Goal: Transaction & Acquisition: Purchase product/service

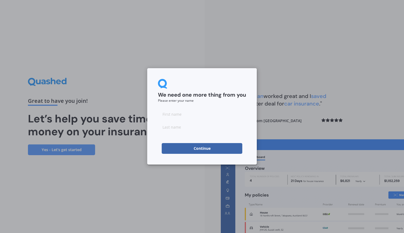
click at [177, 113] on input at bounding box center [202, 114] width 88 height 11
type input "[PERSON_NAME]"
click at [174, 147] on button "Continue" at bounding box center [202, 148] width 81 height 11
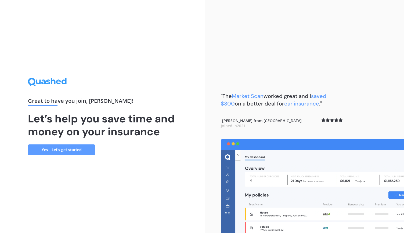
click at [62, 150] on link "Yes - Let’s get started" at bounding box center [61, 150] width 67 height 11
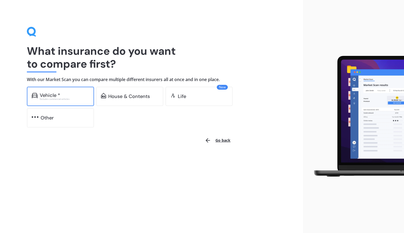
click at [56, 98] on div "Excludes commercial vehicles" at bounding box center [64, 99] width 49 height 2
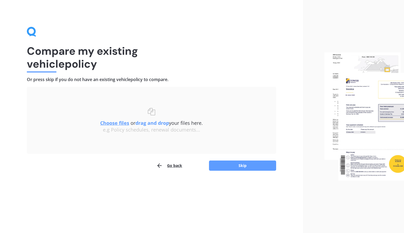
click at [118, 123] on u "Choose files" at bounding box center [114, 123] width 29 height 6
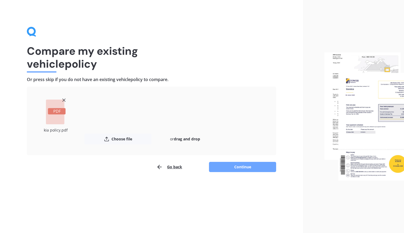
click at [239, 166] on button "Continue" at bounding box center [242, 167] width 67 height 10
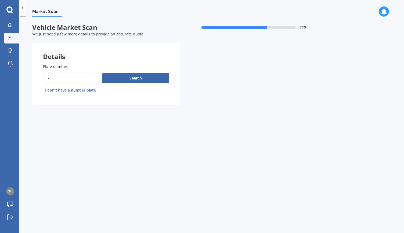
click at [66, 75] on input "Plate number" at bounding box center [71, 78] width 57 height 11
click at [52, 79] on input "Plate number" at bounding box center [71, 78] width 57 height 11
type input "PSE578"
click at [132, 79] on button "Search" at bounding box center [135, 78] width 67 height 10
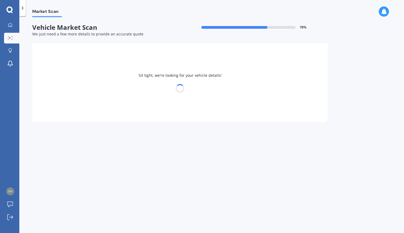
select select "KIA"
select select "STONIC"
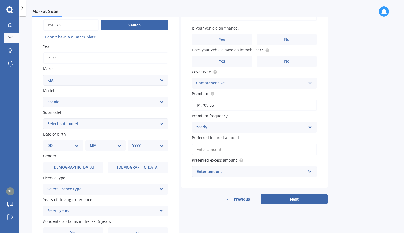
scroll to position [54, 0]
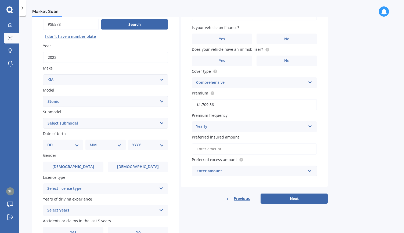
click at [70, 126] on select "Select submodel EX Hatchback 5dr Spts Auto 6sp 1.4i GT Line Hatchback 5dr DCT 7…" at bounding box center [105, 123] width 125 height 11
click at [70, 124] on select "Select submodel EX Hatchback 5dr Spts Auto 6sp 1.4i GT Line Hatchback 5dr DCT 7…" at bounding box center [105, 123] width 125 height 11
click at [67, 125] on select "Select submodel EX Hatchback 5dr Spts Auto 6sp 1.4i GT Line Hatchback 5dr DCT 7…" at bounding box center [105, 123] width 125 height 11
select select "LX-T HATCHBACK 5DR DCT 7SP 1.0T"
click at [43, 118] on select "Select submodel EX Hatchback 5dr Spts Auto 6sp 1.4i GT Line Hatchback 5dr DCT 7…" at bounding box center [105, 123] width 125 height 11
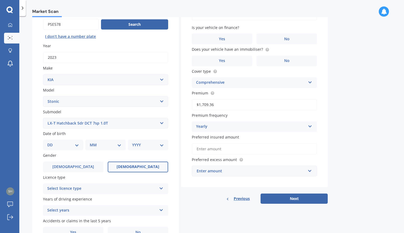
click at [139, 168] on span "[DEMOGRAPHIC_DATA]" at bounding box center [138, 167] width 43 height 5
click at [0, 0] on input "[DEMOGRAPHIC_DATA]" at bounding box center [0, 0] width 0 height 0
click at [69, 145] on select "DD 01 02 03 04 05 06 07 08 09 10 11 12 13 14 15 16 17 18 19 20 21 22 23 24 25 2…" at bounding box center [63, 145] width 32 height 6
select select "18"
click at [52, 143] on select "DD 01 02 03 04 05 06 07 08 09 10 11 12 13 14 15 16 17 18 19 20 21 22 23 24 25 2…" at bounding box center [63, 145] width 32 height 6
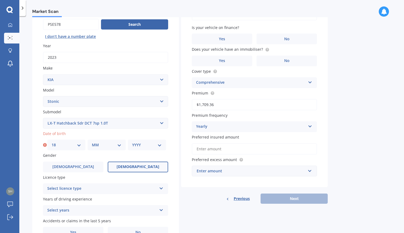
click at [97, 145] on select "MM 01 02 03 04 05 06 07 08 09 10 11 12" at bounding box center [107, 145] width 30 height 6
select select "01"
click at [92, 143] on select "MM 01 02 03 04 05 06 07 08 09 10 11 12" at bounding box center [107, 145] width 30 height 6
click at [138, 145] on select "YYYY 2025 2024 2023 2022 2021 2020 2019 2018 2017 2016 2015 2014 2013 2012 2011…" at bounding box center [147, 145] width 30 height 6
select select "1974"
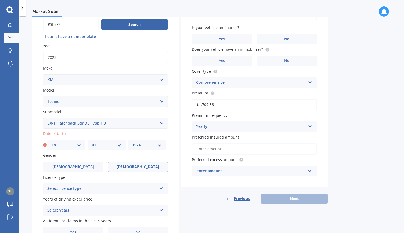
click at [132, 143] on select "YYYY 2025 2024 2023 2022 2021 2020 2019 2018 2017 2016 2015 2014 2013 2012 2011…" at bounding box center [147, 145] width 30 height 6
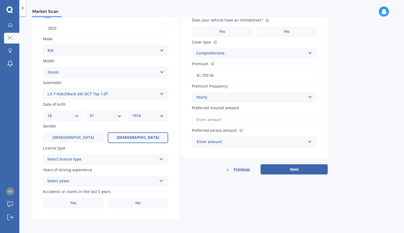
scroll to position [84, 0]
click at [67, 159] on div "Select licence type" at bounding box center [102, 160] width 110 height 6
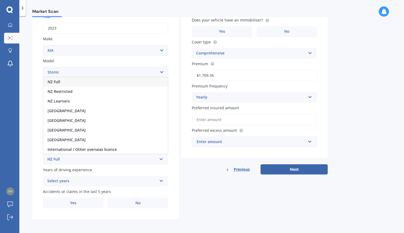
click at [56, 81] on span "NZ Full" at bounding box center [54, 81] width 13 height 5
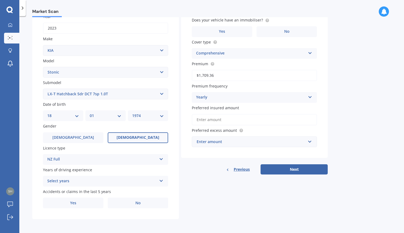
click at [65, 180] on div "Select years" at bounding box center [102, 181] width 110 height 6
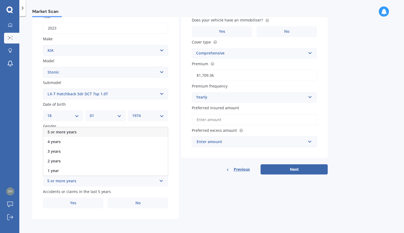
click at [57, 131] on span "5 or more years" at bounding box center [62, 132] width 29 height 5
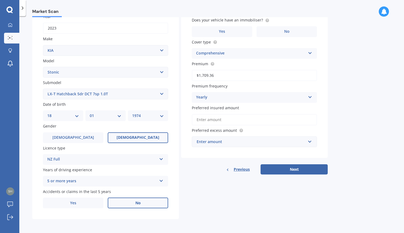
click at [128, 206] on label "No" at bounding box center [138, 203] width 61 height 11
click at [0, 0] on input "No" at bounding box center [0, 0] width 0 height 0
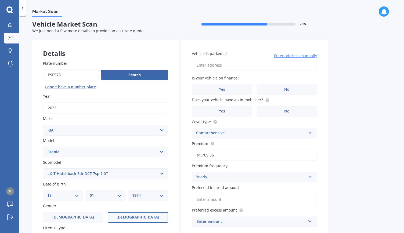
scroll to position [0, 0]
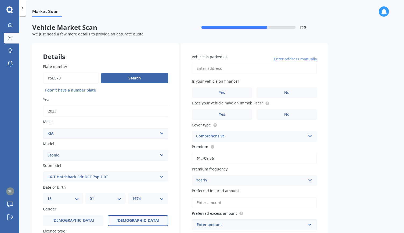
click at [217, 71] on input "Vehicle is parked at" at bounding box center [254, 68] width 125 height 11
type input "[STREET_ADDRESS][PERSON_NAME]"
click at [289, 93] on span "No" at bounding box center [287, 93] width 5 height 5
click at [0, 0] on input "No" at bounding box center [0, 0] width 0 height 0
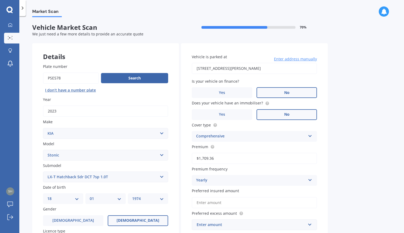
click at [283, 114] on label "No" at bounding box center [287, 114] width 61 height 11
click at [0, 0] on input "No" at bounding box center [0, 0] width 0 height 0
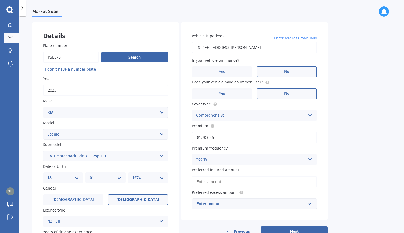
scroll to position [54, 0]
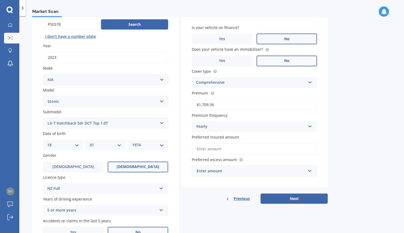
click at [212, 150] on input "Preferred insured amount" at bounding box center [254, 149] width 125 height 11
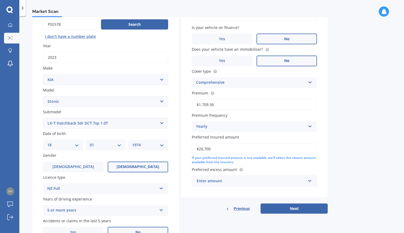
type input "$20,700"
click at [311, 182] on input "text" at bounding box center [253, 181] width 120 height 10
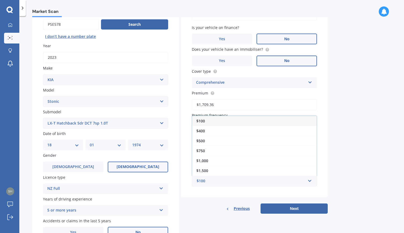
click at [204, 143] on span "$500" at bounding box center [201, 140] width 9 height 5
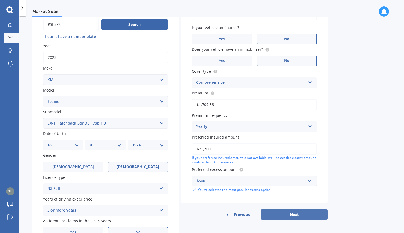
click at [298, 215] on button "Next" at bounding box center [294, 215] width 67 height 10
select select "18"
select select "01"
select select "1974"
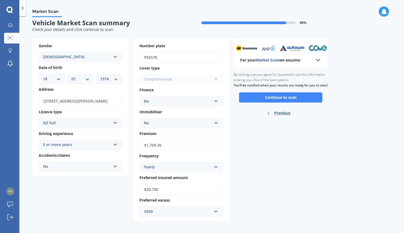
scroll to position [7, 0]
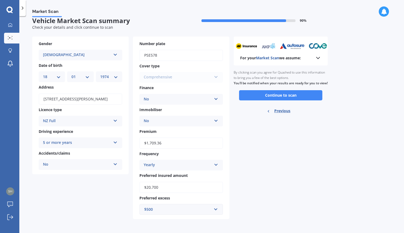
click at [317, 56] on icon at bounding box center [318, 58] width 6 height 6
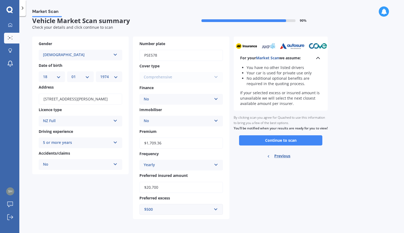
click at [281, 160] on span "Previous" at bounding box center [283, 156] width 16 height 8
select select "KIA"
select select "STONIC"
select select "LX-T HATCHBACK 5DR DCT 7SP 1.0T"
select select "18"
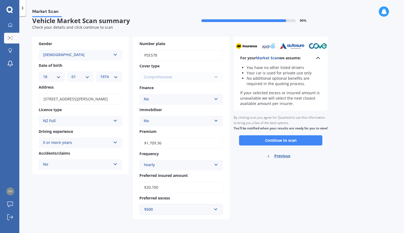
select select "01"
select select "1974"
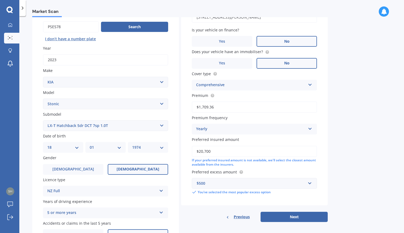
scroll to position [54, 0]
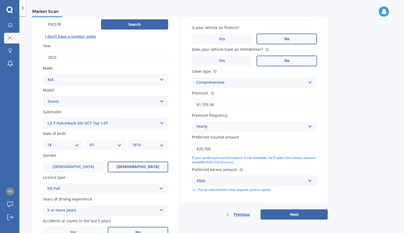
click at [75, 145] on select "DD 01 02 03 04 05 06 07 08 09 10 11 12 13 14 15 16 17 18 19 20 21 22 23 24 25 2…" at bounding box center [63, 145] width 32 height 6
select select "02"
click at [47, 143] on select "DD 01 02 03 04 05 06 07 08 09 10 11 12 13 14 15 16 17 18 19 20 21 22 23 24 25 2…" at bounding box center [63, 145] width 32 height 6
click at [103, 143] on div "MM 01 02 03 04 05 06 07 08 09 10 11 12" at bounding box center [106, 145] width 40 height 11
click at [115, 147] on select "MM 01 02 03 04 05 06 07 08 09 10 11 12" at bounding box center [106, 145] width 32 height 6
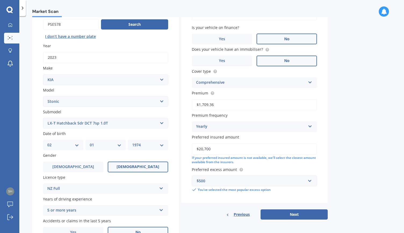
select select "10"
click at [90, 143] on select "MM 01 02 03 04 05 06 07 08 09 10 11 12" at bounding box center [106, 145] width 32 height 6
click at [145, 145] on select "YYYY 2025 2024 2023 2022 2021 2020 2019 2018 2017 2016 2015 2014 2013 2012 2011…" at bounding box center [148, 145] width 32 height 6
select select "2005"
click at [132, 143] on select "YYYY 2025 2024 2023 2022 2021 2020 2019 2018 2017 2016 2015 2014 2013 2012 2011…" at bounding box center [148, 145] width 32 height 6
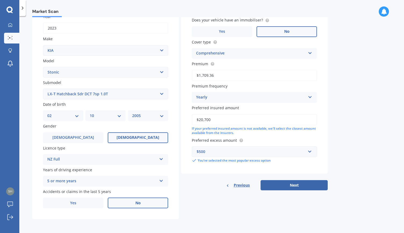
scroll to position [84, 0]
click at [77, 184] on div "5 or more years" at bounding box center [102, 181] width 110 height 6
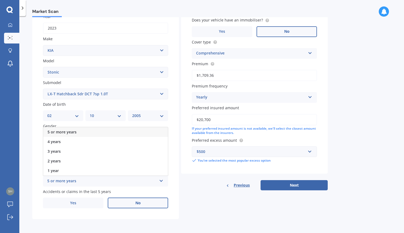
click at [88, 182] on div "5 or more years" at bounding box center [102, 181] width 110 height 6
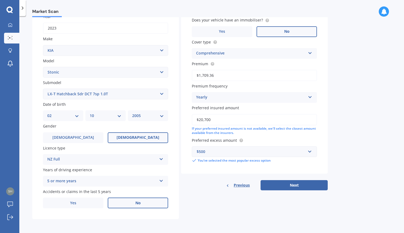
click at [88, 180] on div "5 or more years" at bounding box center [102, 181] width 110 height 6
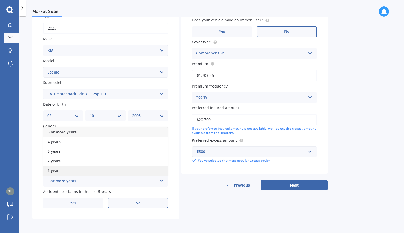
click at [58, 171] on span "1 year" at bounding box center [53, 170] width 11 height 5
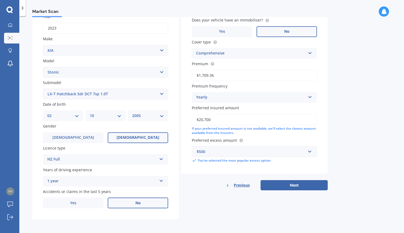
click at [132, 203] on label "No" at bounding box center [138, 203] width 61 height 11
click at [0, 0] on input "No" at bounding box center [0, 0] width 0 height 0
click at [243, 185] on span "Previous" at bounding box center [242, 186] width 16 height 8
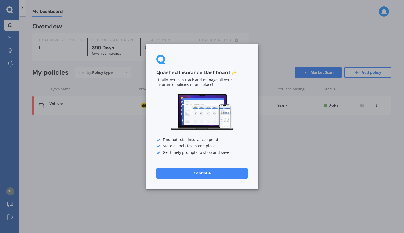
click at [243, 185] on div "Quashed Insurance Dashboard ✨ Finally, you can track and manage all your insura…" at bounding box center [202, 116] width 113 height 145
click at [204, 172] on button "Continue" at bounding box center [202, 173] width 91 height 11
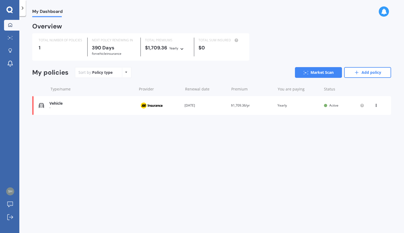
click at [335, 105] on span "Active" at bounding box center [334, 105] width 9 height 5
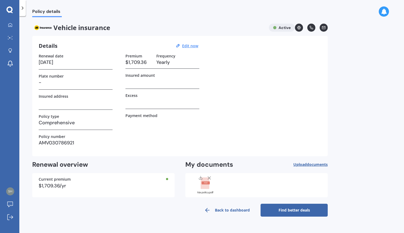
click at [287, 212] on link "Find better deals" at bounding box center [294, 210] width 67 height 13
click at [47, 146] on h3 "AMV030786921" at bounding box center [76, 143] width 74 height 8
click at [310, 165] on span "documents" at bounding box center [317, 164] width 21 height 5
click at [311, 214] on link "Find better deals" at bounding box center [294, 210] width 67 height 13
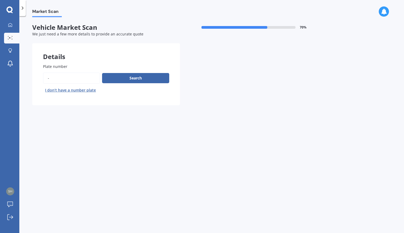
click at [57, 79] on input "Plate number" at bounding box center [71, 78] width 57 height 11
type input "PSE578"
click at [145, 77] on button "Search" at bounding box center [135, 78] width 67 height 10
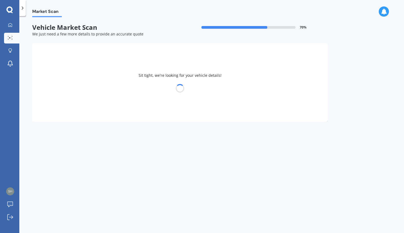
select select "KIA"
select select "STONIC"
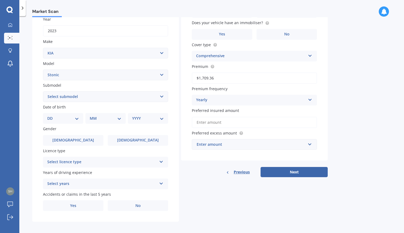
scroll to position [84, 0]
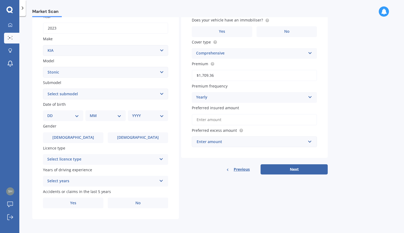
click at [64, 94] on select "Select submodel EX Hatchback 5dr Spts Auto 6sp 1.4i GT Line Hatchback 5dr DCT 7…" at bounding box center [105, 94] width 125 height 11
select select "LX-T HATCHBACK 5DR DCT 7SP 1.0T"
click at [43, 89] on select "Select submodel EX Hatchback 5dr Spts Auto 6sp 1.4i GT Line Hatchback 5dr DCT 7…" at bounding box center [105, 94] width 125 height 11
click at [69, 115] on select "DD 01 02 03 04 05 06 07 08 09 10 11 12 13 14 15 16 17 18 19 20 21 22 23 24 25 2…" at bounding box center [63, 116] width 32 height 6
select select "07"
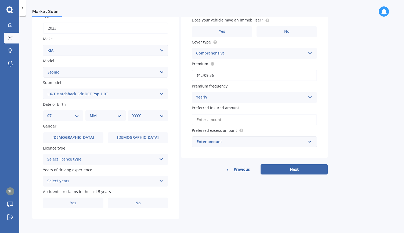
click at [52, 113] on select "DD 01 02 03 04 05 06 07 08 09 10 11 12 13 14 15 16 17 18 19 20 21 22 23 24 25 2…" at bounding box center [63, 116] width 32 height 6
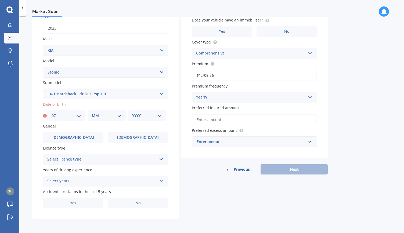
click at [100, 116] on select "MM 01 02 03 04 05 06 07 08 09 10 11 12" at bounding box center [107, 116] width 30 height 6
select select "10"
click at [92, 113] on select "MM 01 02 03 04 05 06 07 08 09 10 11 12" at bounding box center [107, 116] width 30 height 6
click at [138, 118] on select "YYYY 2025 2024 2023 2022 2021 2020 2019 2018 2017 2016 2015 2014 2013 2012 2011…" at bounding box center [147, 116] width 30 height 6
click at [148, 115] on select "YYYY 2025 2024 2023 2022 2021 2020 2019 2018 2017 2016 2015 2014 2013 2012 2011…" at bounding box center [147, 116] width 30 height 6
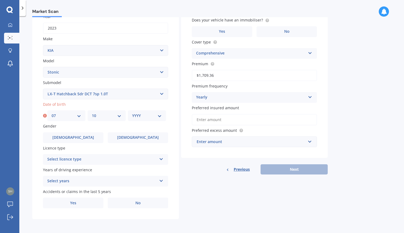
select select "2005"
click at [132, 113] on select "YYYY 2025 2024 2023 2022 2021 2020 2019 2018 2017 2016 2015 2014 2013 2012 2011…" at bounding box center [147, 116] width 30 height 6
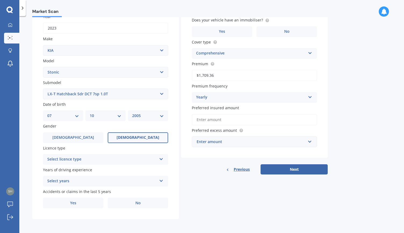
click at [142, 136] on span "[DEMOGRAPHIC_DATA]" at bounding box center [138, 138] width 43 height 5
click at [0, 0] on input "[DEMOGRAPHIC_DATA]" at bounding box center [0, 0] width 0 height 0
click at [132, 160] on div "Select licence type" at bounding box center [102, 160] width 110 height 6
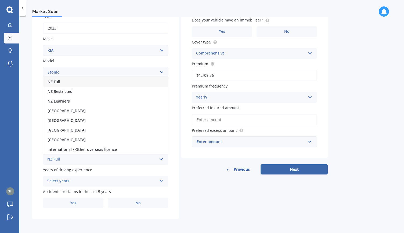
click at [56, 81] on span "NZ Full" at bounding box center [54, 81] width 13 height 5
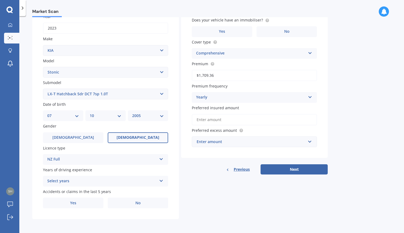
click at [76, 183] on div "Select years" at bounding box center [102, 181] width 110 height 6
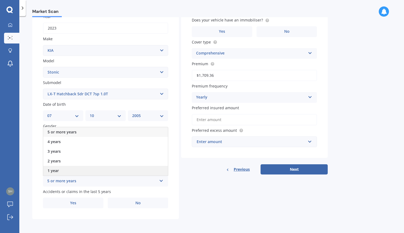
click at [61, 171] on div "1 year" at bounding box center [105, 171] width 125 height 10
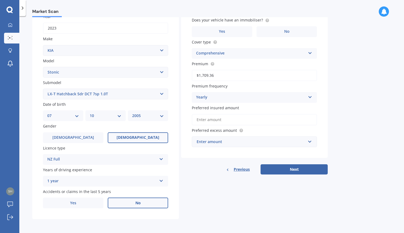
click at [136, 199] on label "No" at bounding box center [138, 203] width 61 height 11
click at [0, 0] on input "No" at bounding box center [0, 0] width 0 height 0
click at [137, 201] on span "No" at bounding box center [138, 203] width 5 height 5
click at [0, 0] on input "No" at bounding box center [0, 0] width 0 height 0
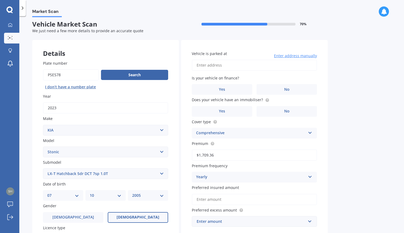
scroll to position [0, 0]
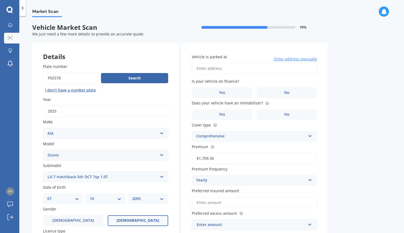
click at [211, 70] on input "Vehicle is parked at" at bounding box center [254, 68] width 125 height 11
type input "[STREET_ADDRESS][PERSON_NAME]"
click at [290, 90] on label "No" at bounding box center [287, 92] width 61 height 11
click at [0, 0] on input "No" at bounding box center [0, 0] width 0 height 0
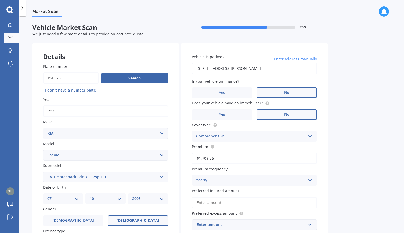
click at [290, 111] on label "No" at bounding box center [287, 114] width 61 height 11
click at [0, 0] on input "No" at bounding box center [0, 0] width 0 height 0
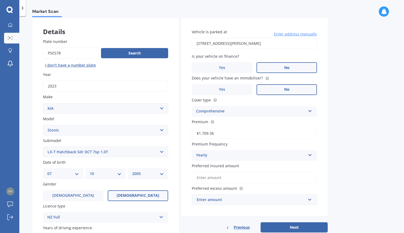
scroll to position [81, 0]
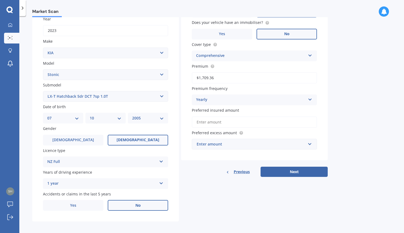
click at [207, 125] on input "Preferred insured amount" at bounding box center [254, 122] width 125 height 11
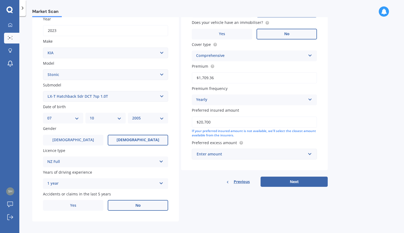
type input "$20,700"
click at [242, 154] on div "Enter amount" at bounding box center [251, 154] width 109 height 6
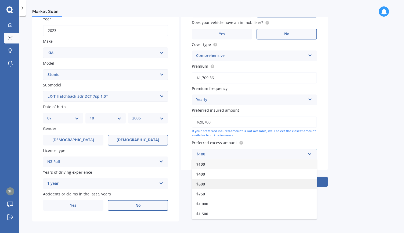
click at [201, 184] on span "$500" at bounding box center [201, 184] width 9 height 5
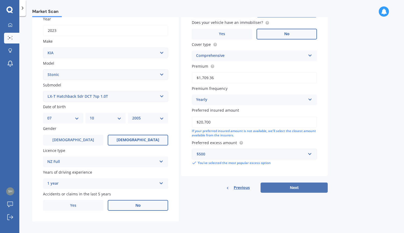
click at [291, 189] on button "Next" at bounding box center [294, 188] width 67 height 10
select select "07"
select select "10"
select select "2005"
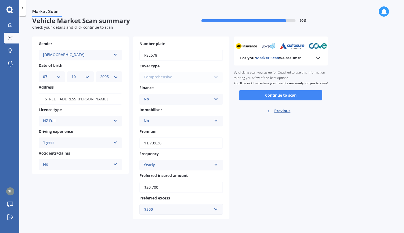
scroll to position [0, 0]
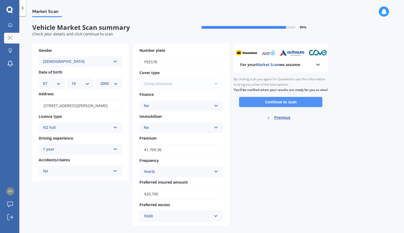
click at [281, 107] on button "Continue to scan" at bounding box center [280, 102] width 83 height 10
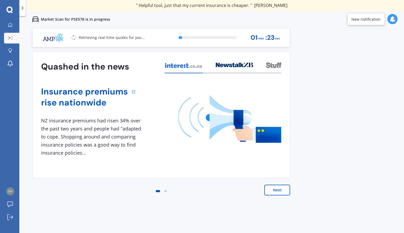
click at [283, 191] on button "Next" at bounding box center [278, 190] width 26 height 11
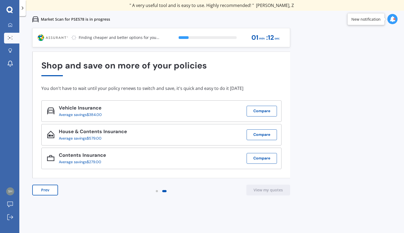
click at [77, 108] on span "Insurance" at bounding box center [89, 108] width 25 height 6
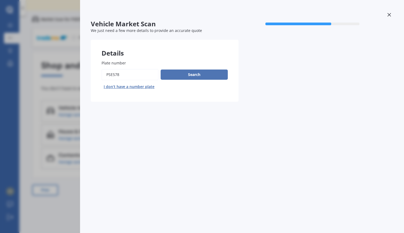
click at [199, 74] on button "Search" at bounding box center [194, 75] width 67 height 10
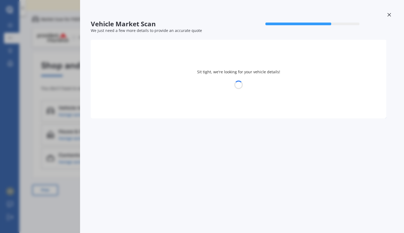
select select "KIA"
select select "STONIC"
select select "07"
select select "10"
select select "2005"
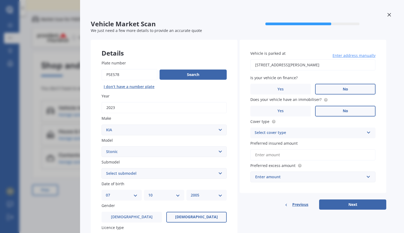
click at [271, 134] on div "Select cover type" at bounding box center [310, 133] width 110 height 6
click at [272, 144] on span "Comprehensive" at bounding box center [269, 143] width 29 height 5
click at [268, 155] on input "Preferred insured amount" at bounding box center [313, 155] width 125 height 11
type input "$20,700"
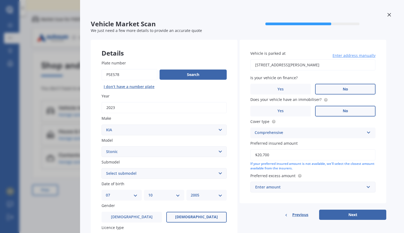
click at [308, 178] on label "Preferred excess amount" at bounding box center [312, 176] width 123 height 6
click at [288, 178] on span "Preferred excess amount" at bounding box center [273, 175] width 45 height 5
click at [316, 179] on label "Preferred excess amount" at bounding box center [312, 176] width 123 height 6
click at [288, 185] on div "Enter amount" at bounding box center [309, 187] width 109 height 6
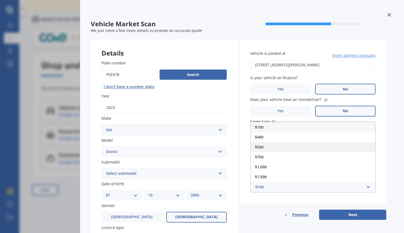
click at [264, 148] on span "$500" at bounding box center [259, 147] width 9 height 5
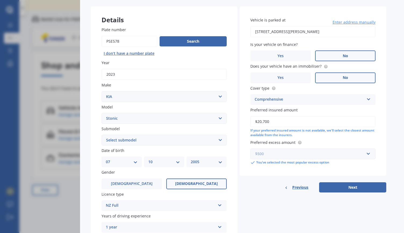
scroll to position [81, 0]
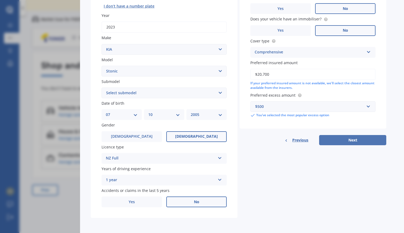
click at [342, 140] on button "Next" at bounding box center [352, 140] width 67 height 10
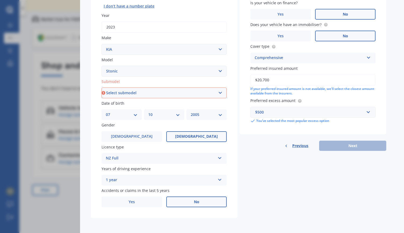
click at [119, 92] on select "Select submodel EX Hatchback 5dr Spts Auto 6sp 1.4i GT Line Hatchback 5dr DCT 7…" at bounding box center [164, 93] width 125 height 11
select select "LX-T HATCHBACK 5DR DCT 7SP 1.0T"
click at [102, 88] on select "Select submodel EX Hatchback 5dr Spts Auto 6sp 1.4i GT Line Hatchback 5dr DCT 7…" at bounding box center [164, 93] width 125 height 11
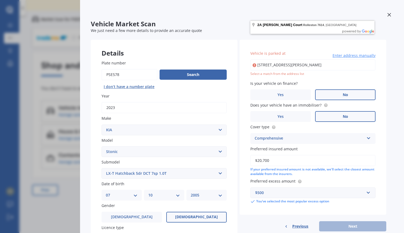
scroll to position [0, 0]
click at [324, 64] on input "[STREET_ADDRESS][PERSON_NAME]" at bounding box center [313, 64] width 125 height 11
drag, startPoint x: 320, startPoint y: 66, endPoint x: 279, endPoint y: 66, distance: 41.1
click at [279, 66] on input "[STREET_ADDRESS][PERSON_NAME]" at bounding box center [313, 64] width 125 height 11
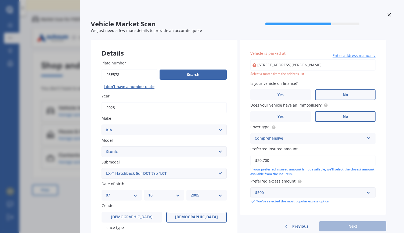
type input "[STREET_ADDRESS][PERSON_NAME]"
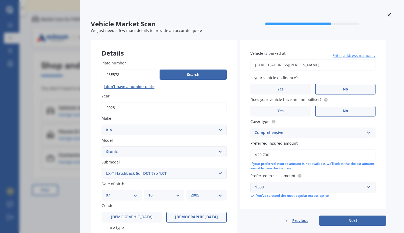
scroll to position [81, 0]
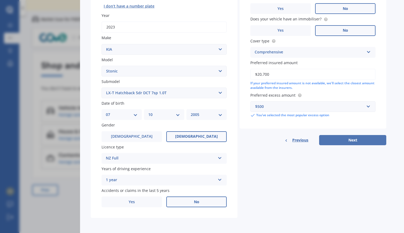
click at [356, 141] on button "Next" at bounding box center [352, 140] width 67 height 10
select select "07"
select select "10"
select select "2005"
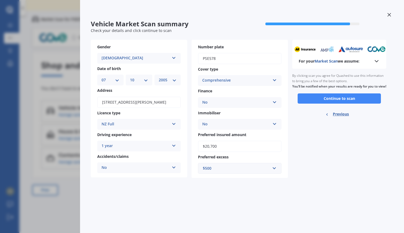
scroll to position [0, 0]
click at [376, 58] on icon at bounding box center [377, 61] width 6 height 6
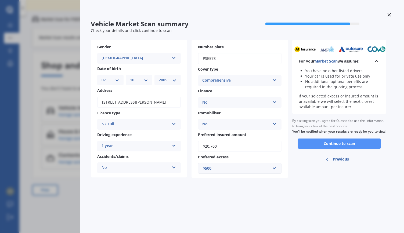
click at [344, 149] on button "Continue to scan" at bounding box center [339, 144] width 83 height 10
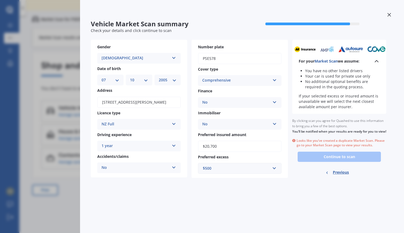
click at [340, 177] on span "Previous" at bounding box center [341, 173] width 16 height 8
select select "KIA"
select select "STONIC"
select select "LX-T HATCHBACK 5DR DCT 7SP 1.0T"
select select "07"
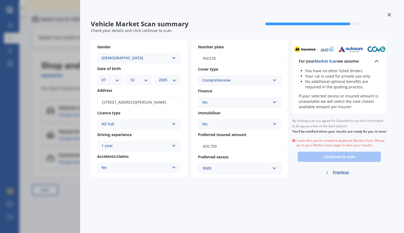
select select "10"
select select "2005"
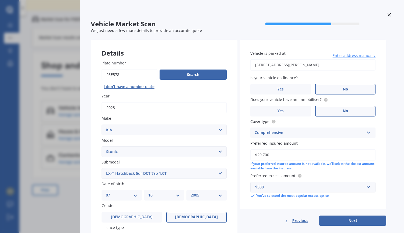
click at [388, 16] on icon at bounding box center [390, 15] width 4 height 4
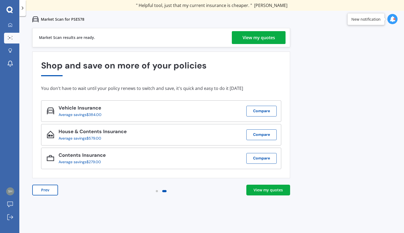
click at [260, 36] on div "View my quotes" at bounding box center [259, 37] width 33 height 13
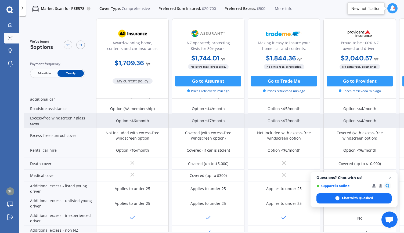
scroll to position [231, 0]
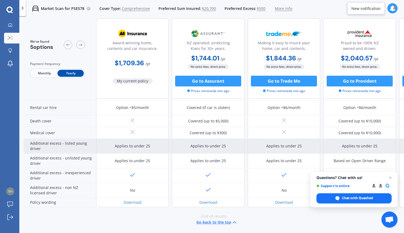
click at [127, 147] on div "Applies to under 25" at bounding box center [132, 146] width 73 height 15
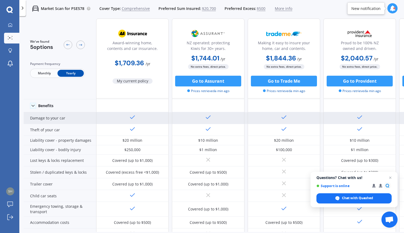
scroll to position [0, 0]
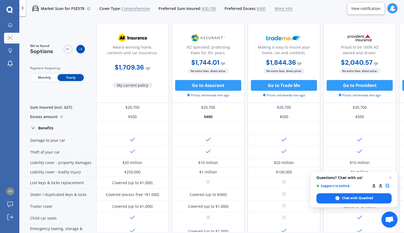
click at [81, 49] on icon at bounding box center [81, 49] width 4 height 4
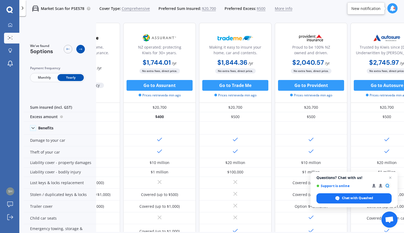
scroll to position [0, 70]
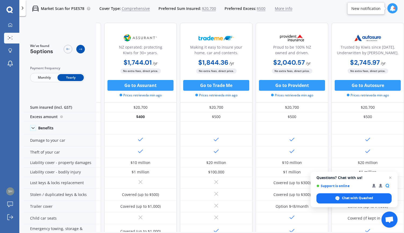
click at [81, 48] on icon at bounding box center [81, 49] width 4 height 4
click at [66, 48] on icon at bounding box center [68, 49] width 4 height 4
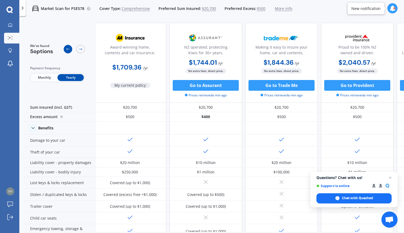
scroll to position [0, 0]
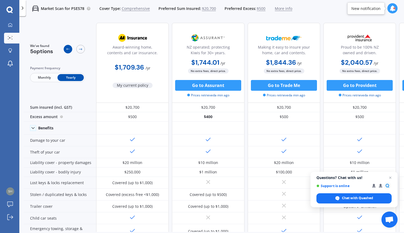
click at [66, 48] on icon at bounding box center [68, 49] width 4 height 4
